Goal: Transaction & Acquisition: Purchase product/service

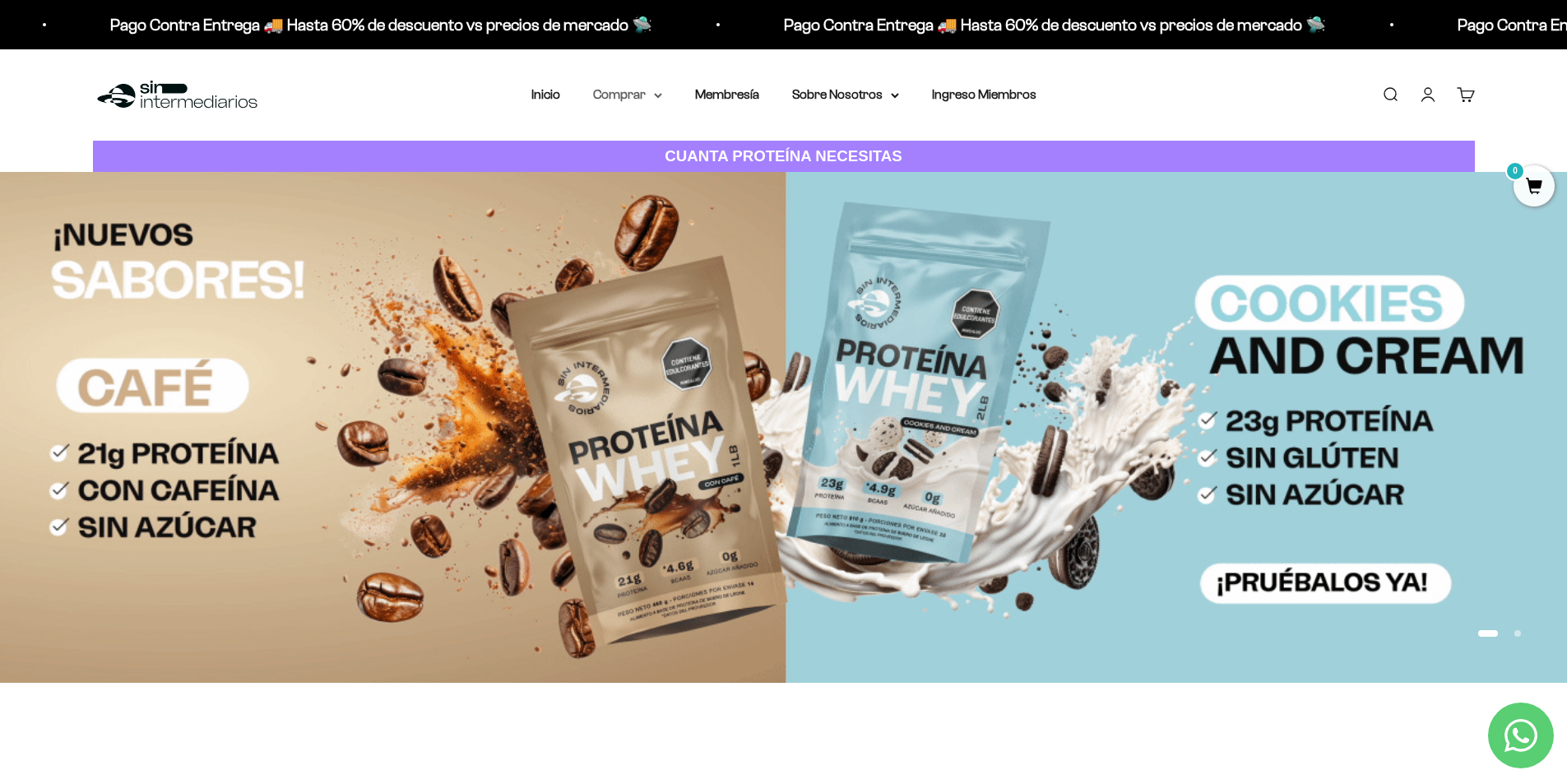
click at [605, 97] on summary "Comprar" at bounding box center [627, 94] width 69 height 21
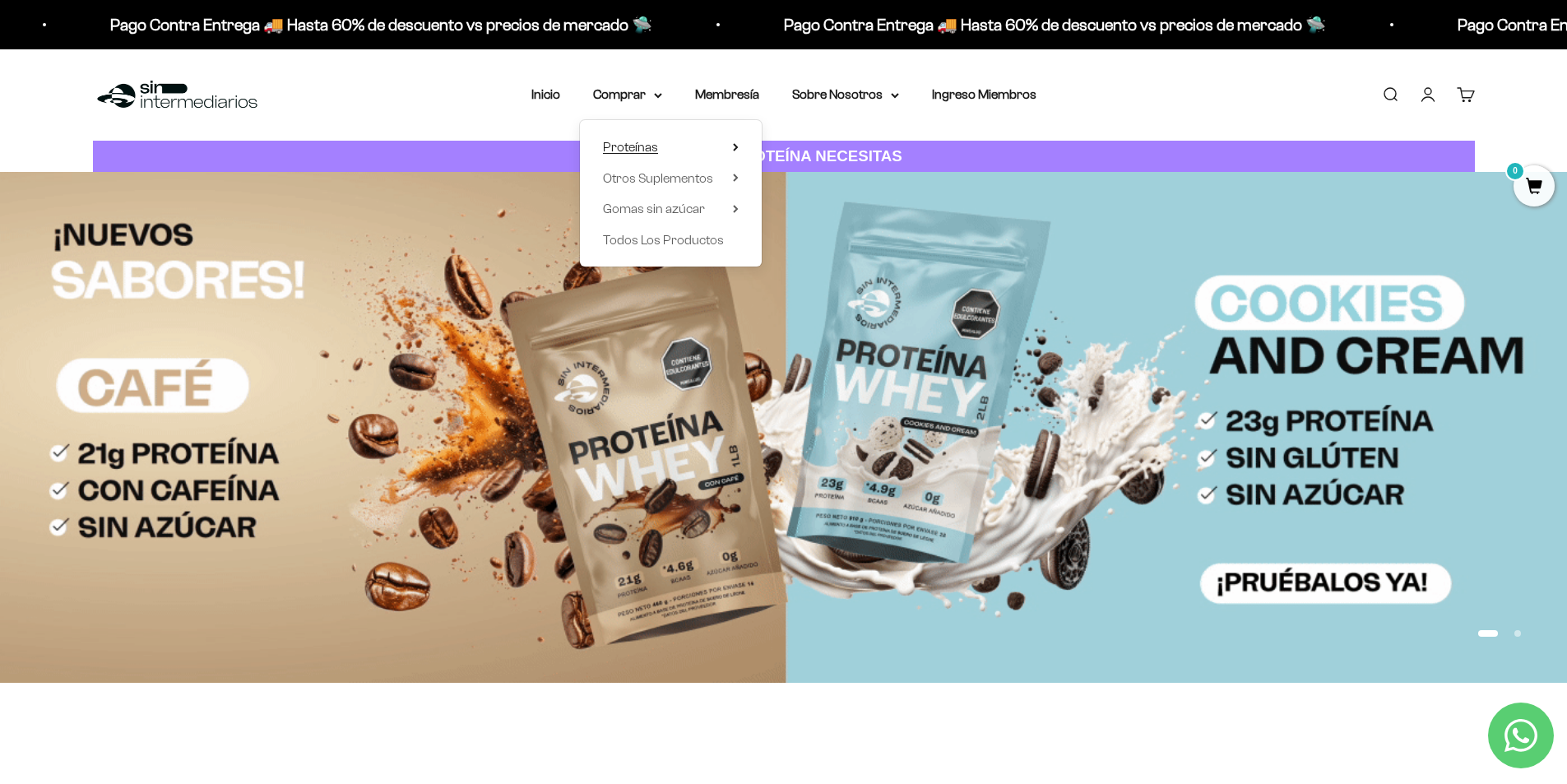
click at [620, 139] on span "Proteínas" at bounding box center [631, 147] width 55 height 21
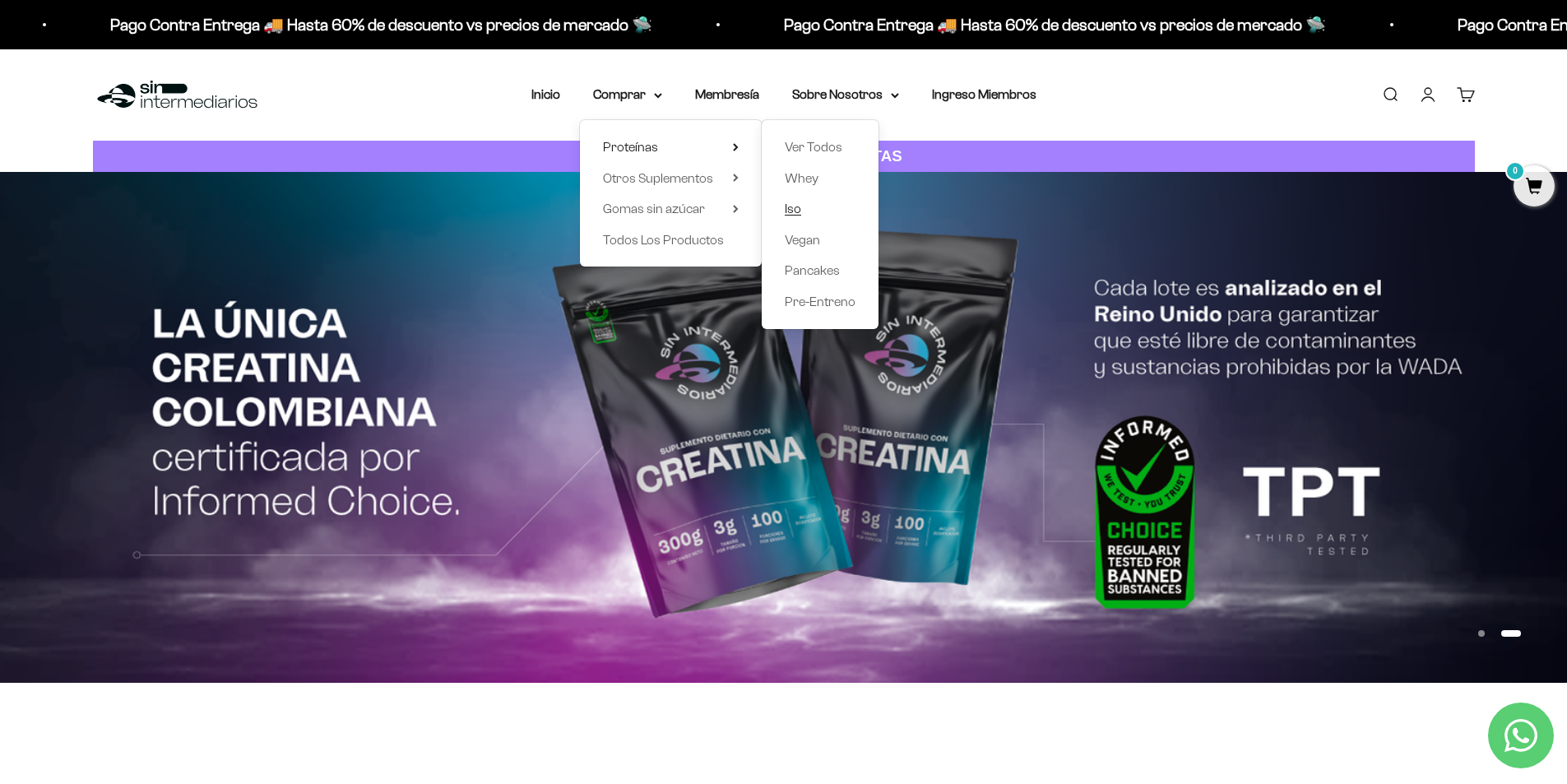
click at [796, 209] on span "Iso" at bounding box center [794, 208] width 17 height 14
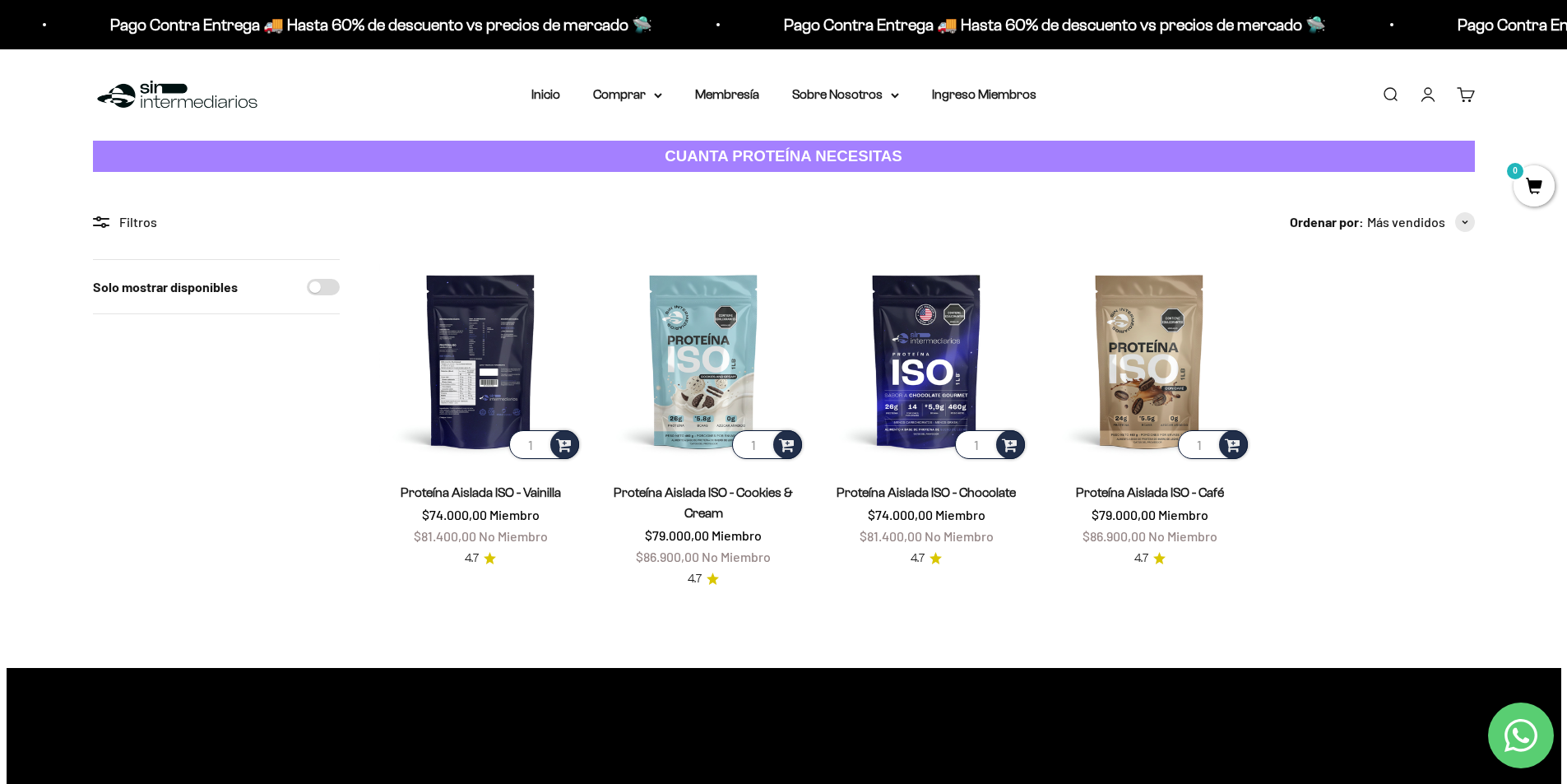
click at [439, 408] on img at bounding box center [480, 360] width 203 height 203
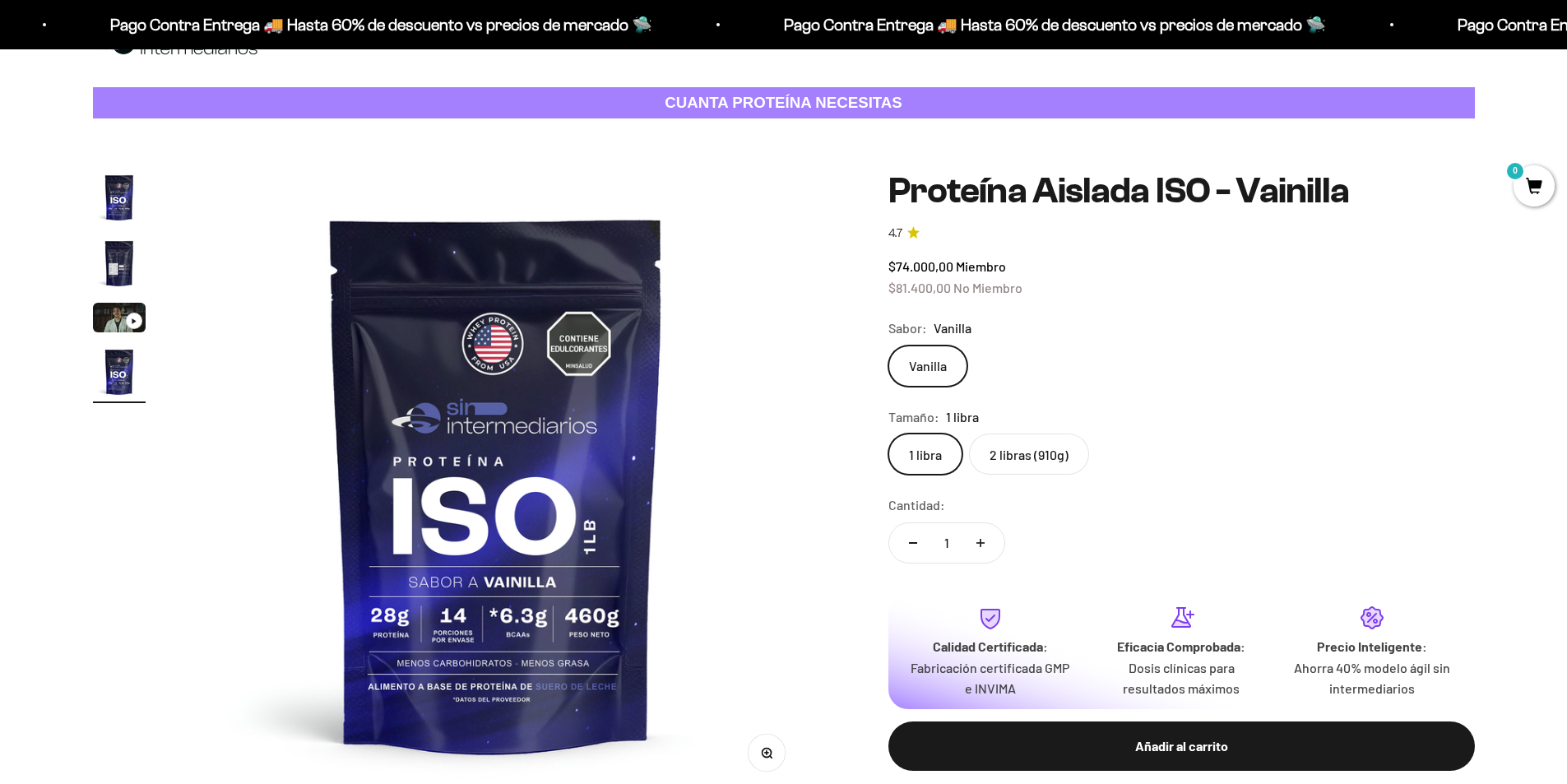
scroll to position [82, 0]
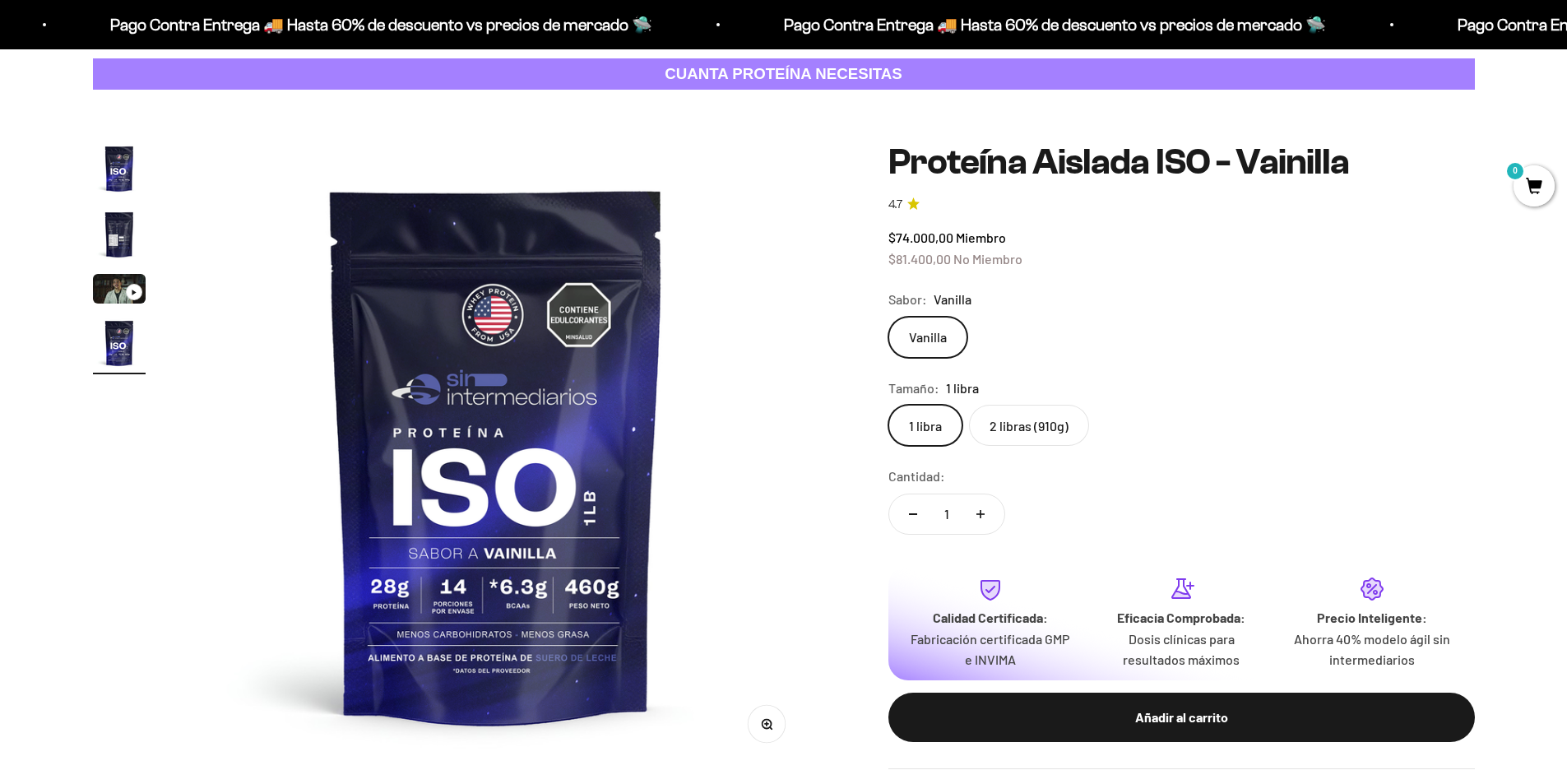
click at [922, 335] on label "Vanilla" at bounding box center [928, 336] width 79 height 41
click at [888, 316] on input "Vanilla" at bounding box center [887, 316] width 1 height 1
click at [1035, 422] on label "2 libras (910g)" at bounding box center [1029, 425] width 120 height 41
click at [888, 404] on input "2 libras (910g)" at bounding box center [887, 403] width 1 height 1
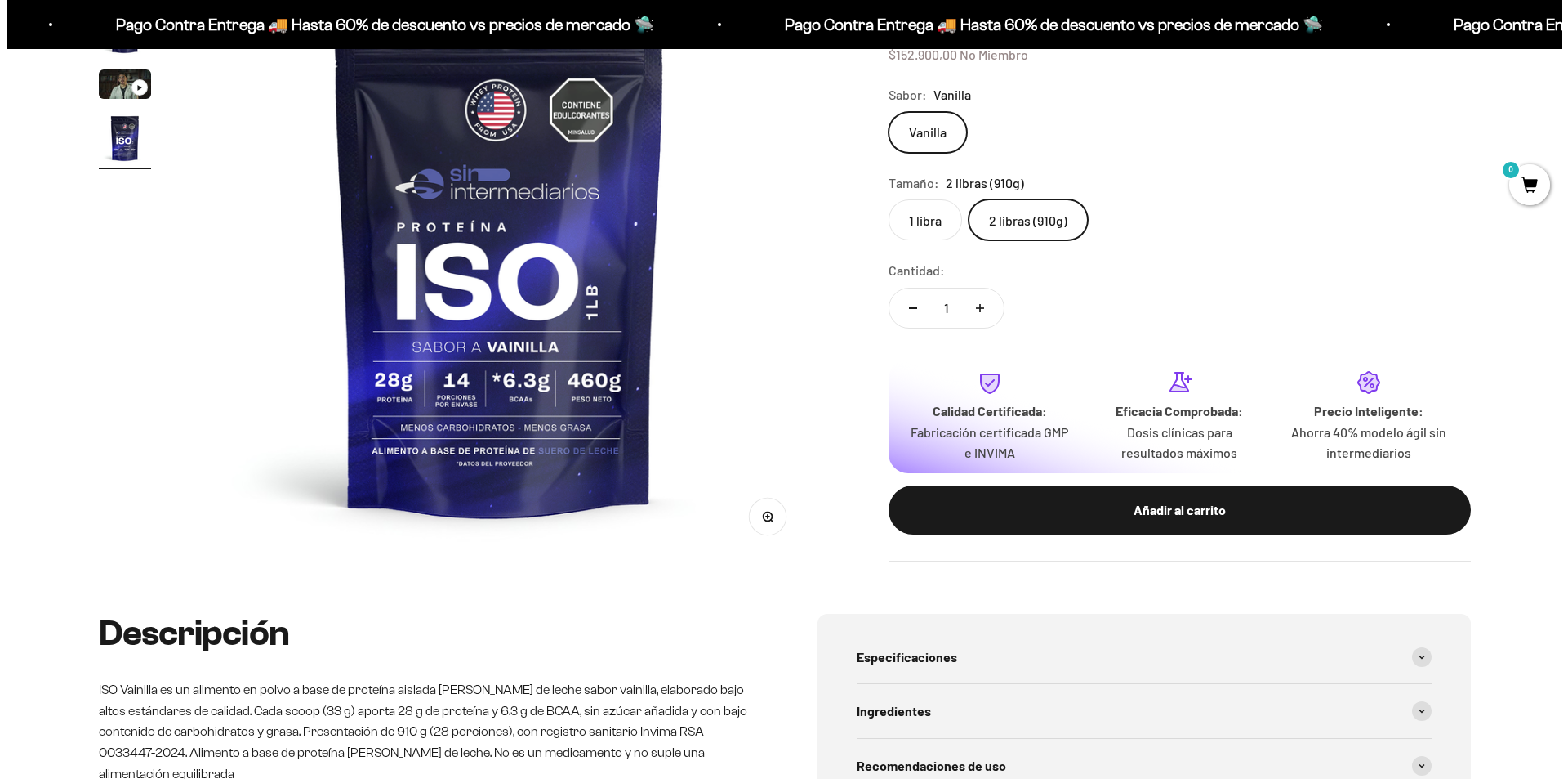
scroll to position [81, 0]
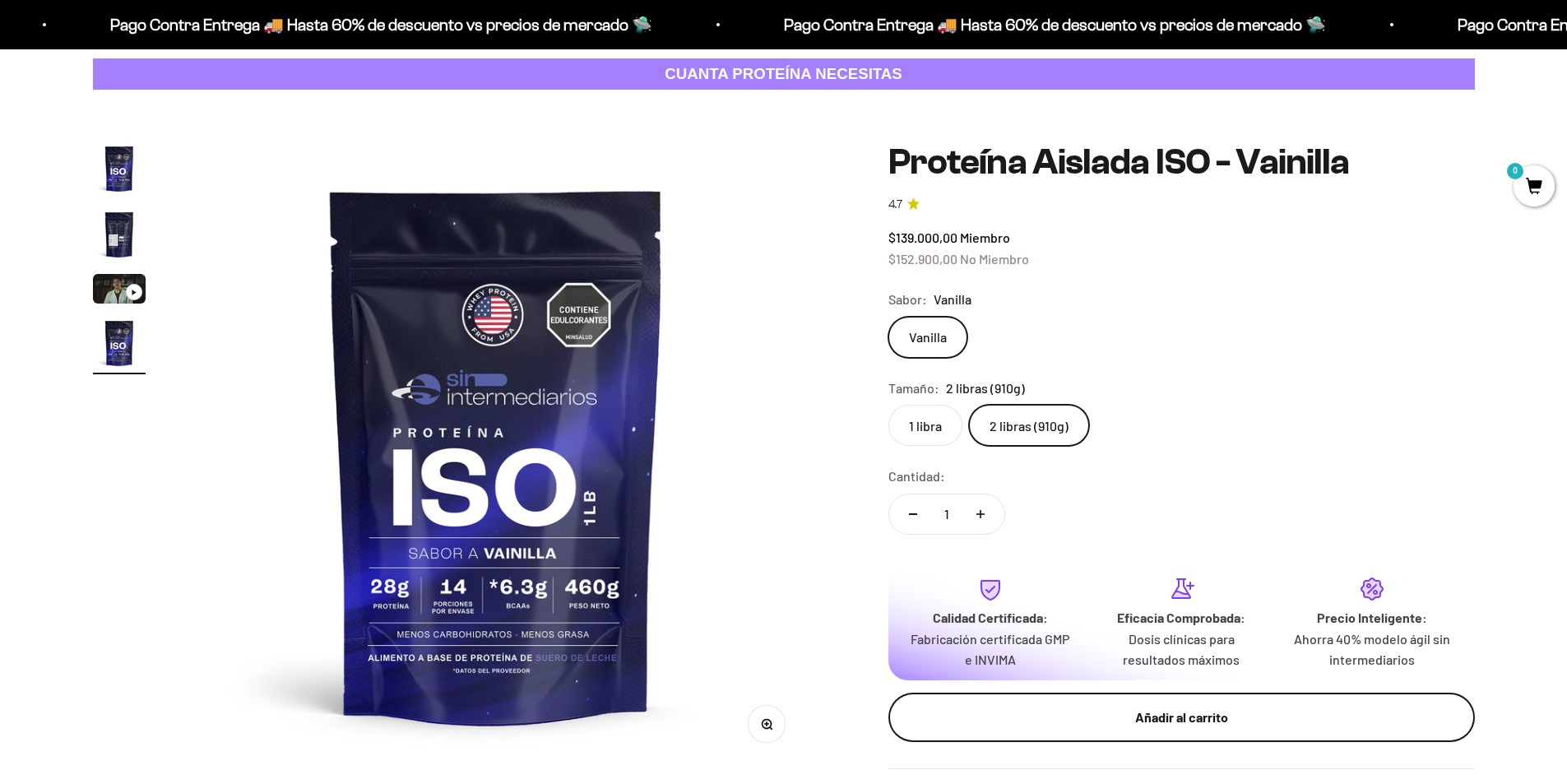
click at [1111, 711] on div "Añadir al carrito" at bounding box center [1182, 717] width 520 height 21
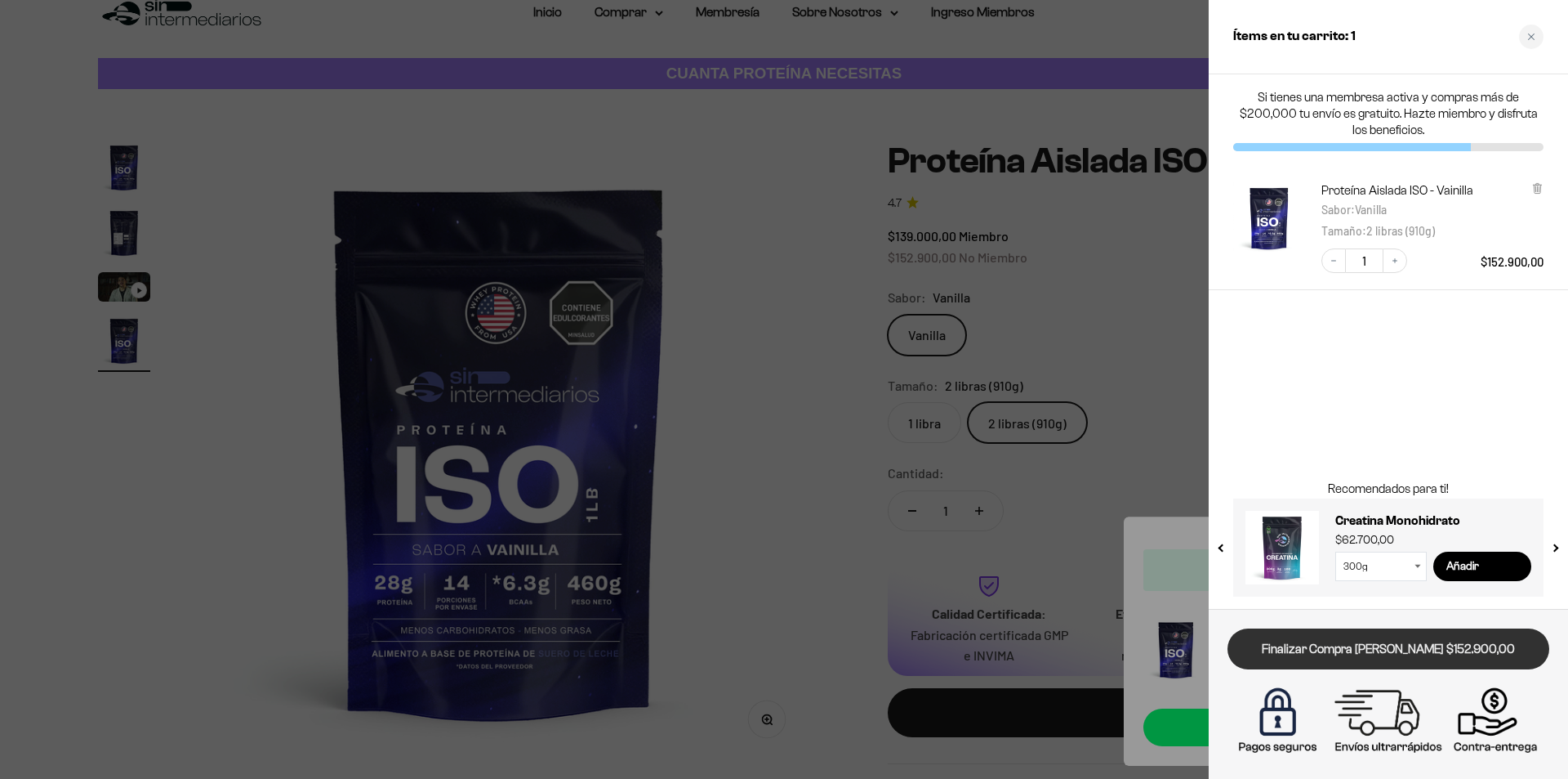
click at [1372, 648] on link "Finalizar Compra [PERSON_NAME] $152.900,00" at bounding box center [1388, 649] width 322 height 42
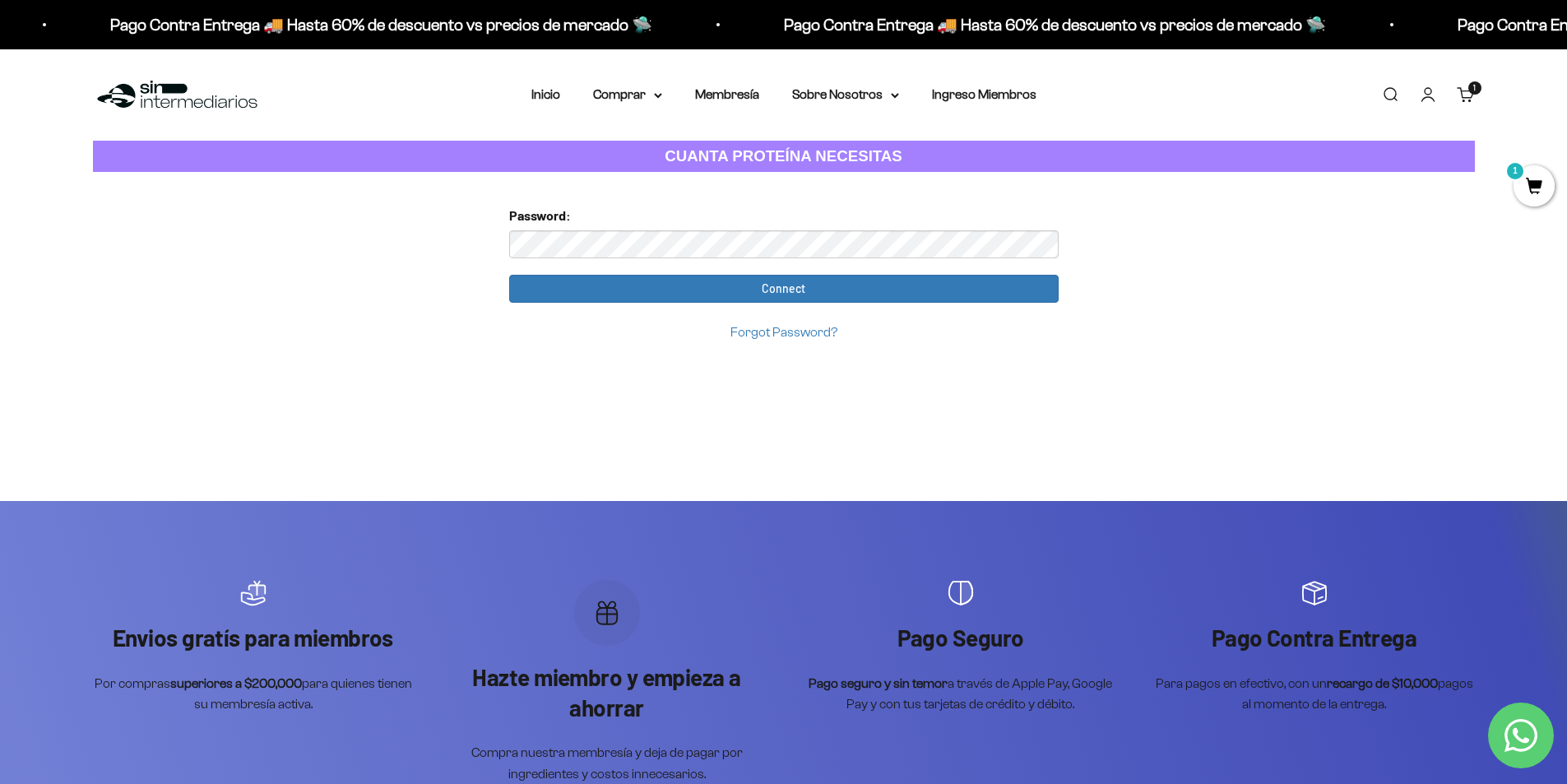
click at [1422, 95] on link "Iniciar sesión" at bounding box center [1428, 95] width 18 height 18
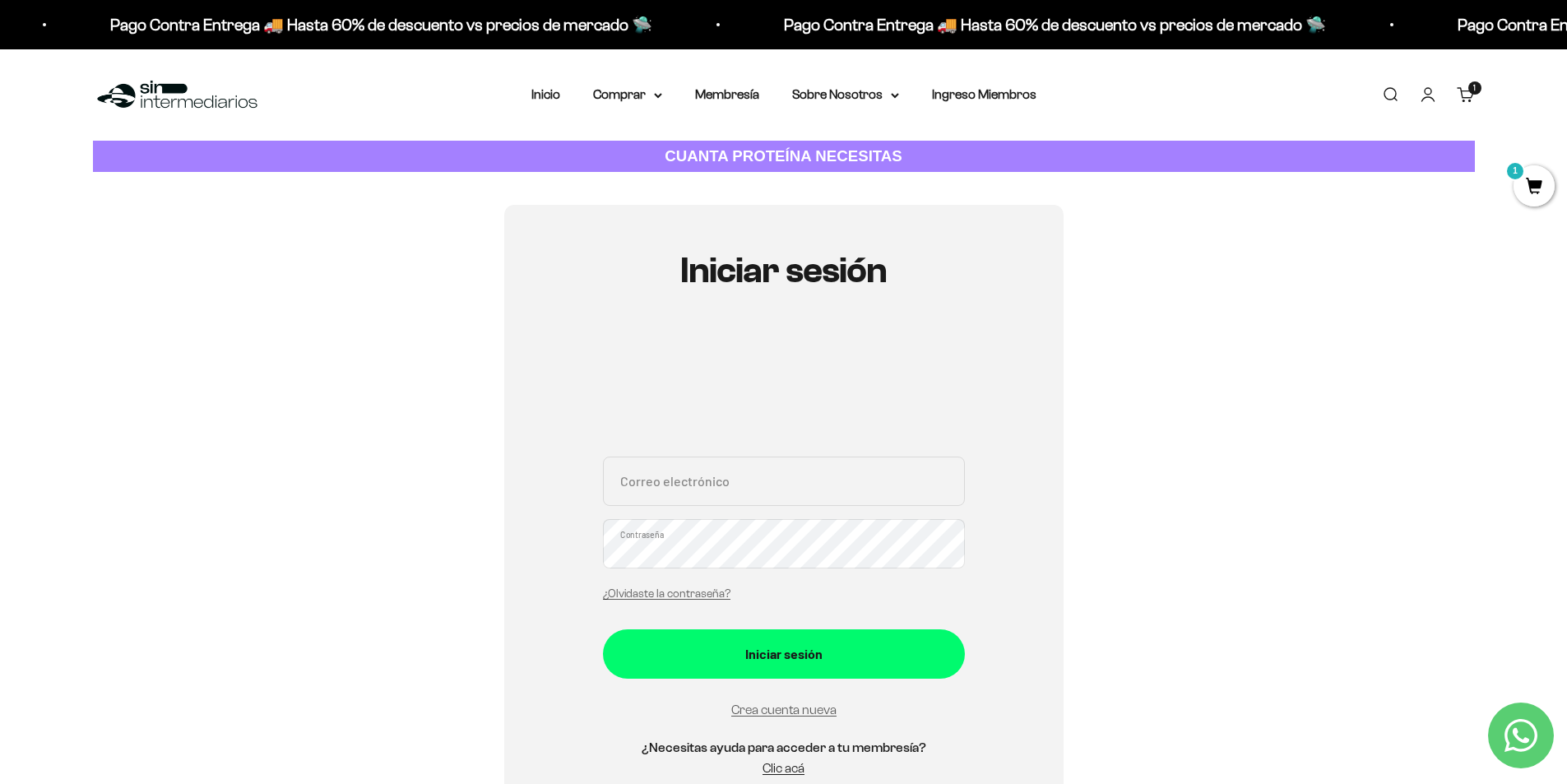
click at [1460, 99] on link "Carrito 1 artículo 1" at bounding box center [1467, 95] width 18 height 18
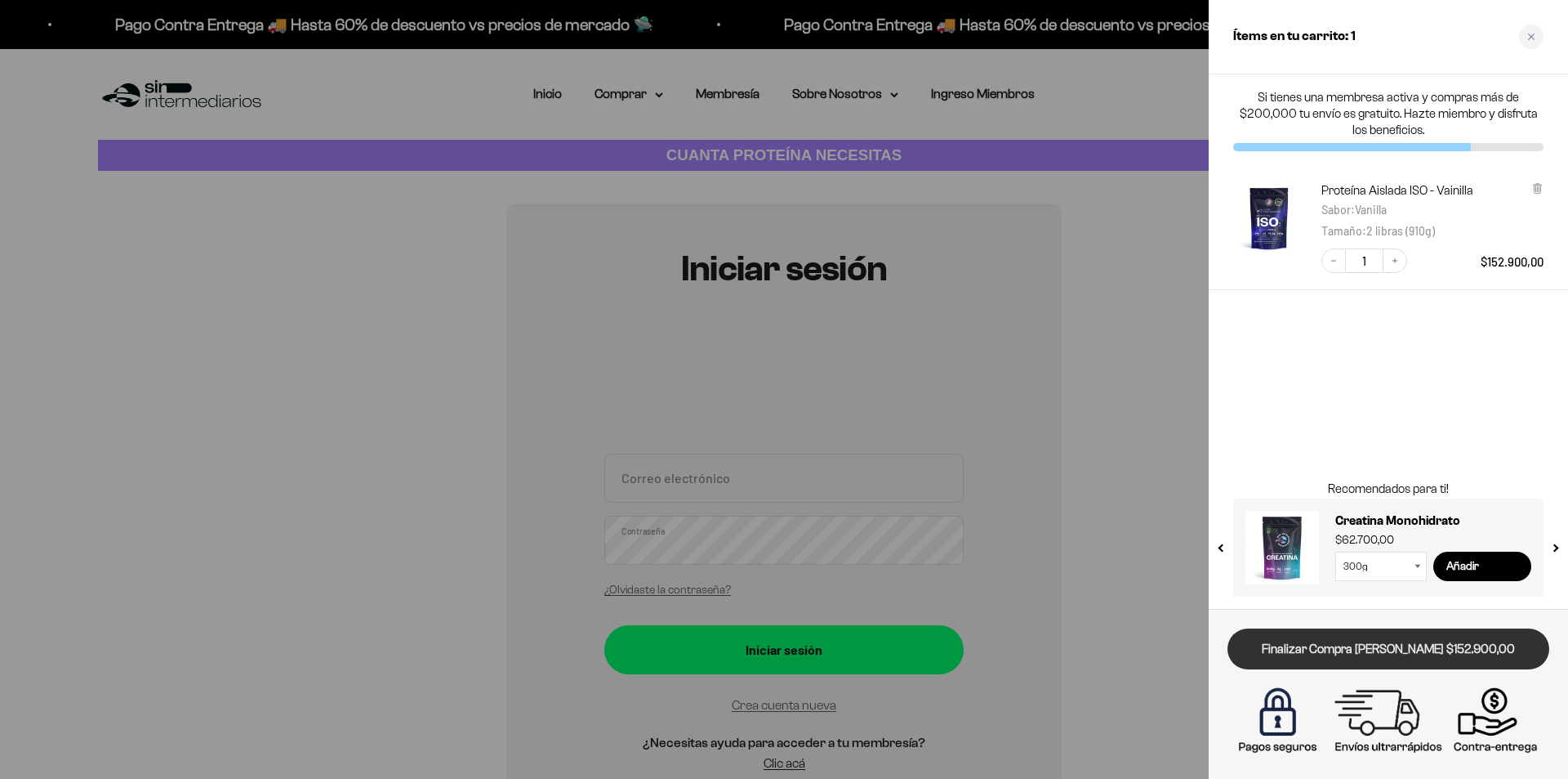
click at [1393, 643] on link "Finalizar Compra [PERSON_NAME] $152.900,00" at bounding box center [1388, 649] width 322 height 42
